Goal: Task Accomplishment & Management: Use online tool/utility

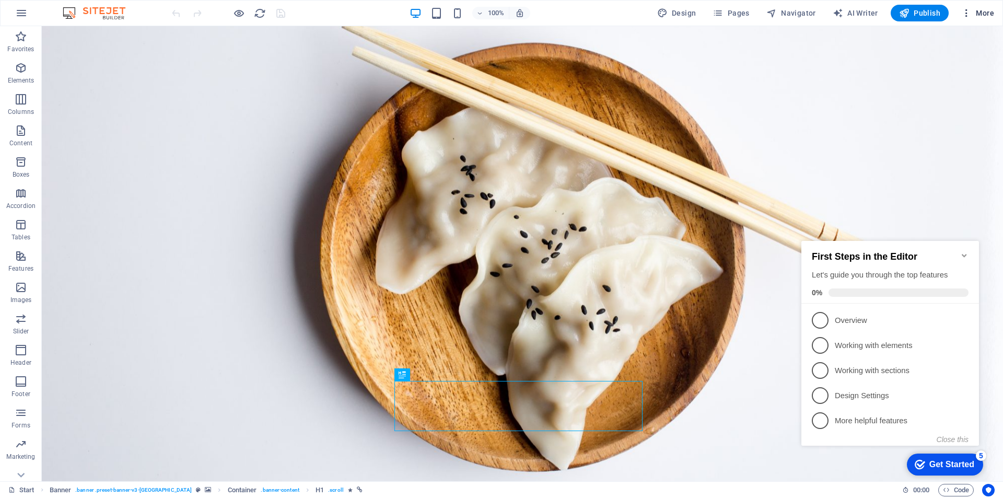
click at [964, 7] on button "More" at bounding box center [977, 13] width 41 height 17
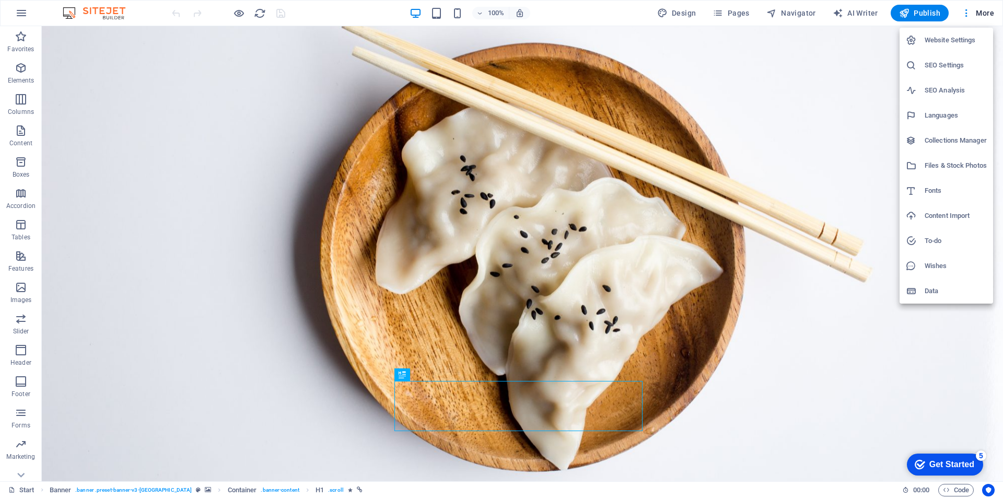
click at [657, 13] on div at bounding box center [501, 249] width 1003 height 498
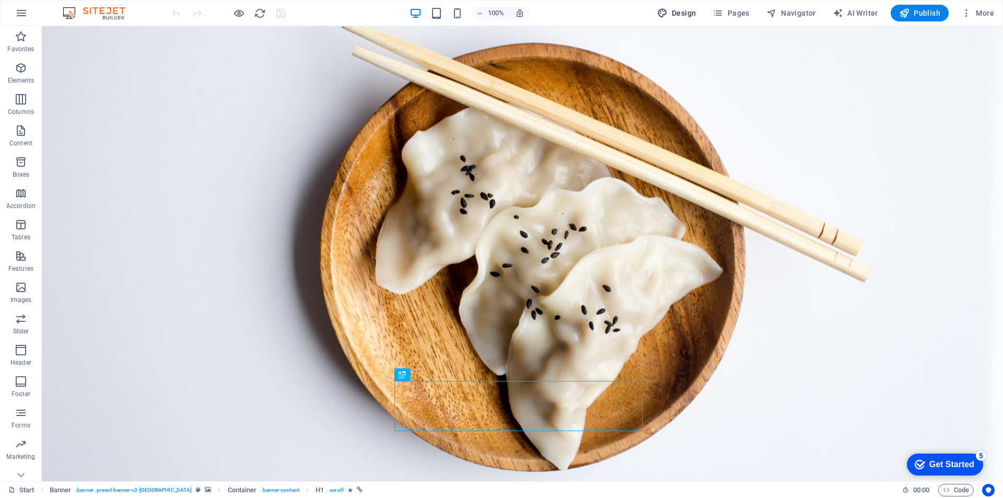
click at [672, 5] on button "Design" at bounding box center [677, 13] width 48 height 17
select select "px"
select select "300"
select select "px"
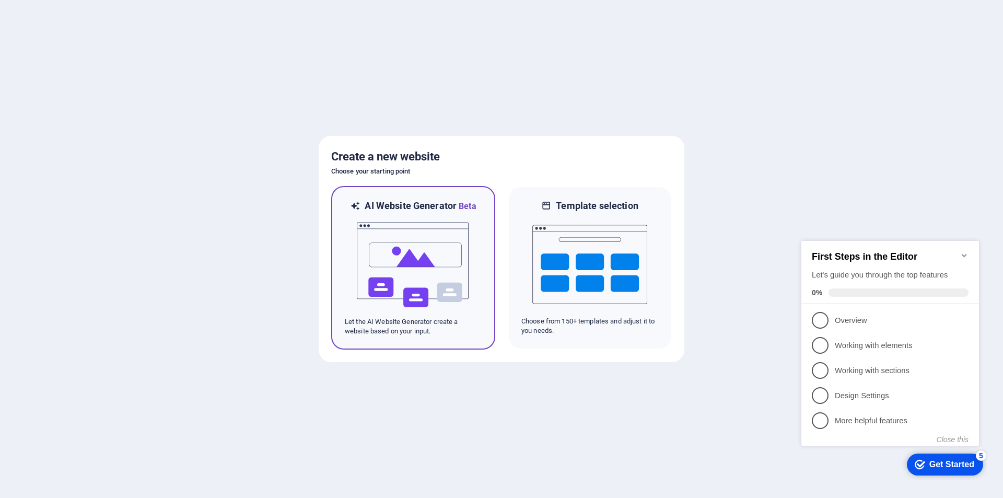
click at [450, 274] on img at bounding box center [413, 265] width 115 height 104
